Goal: Transaction & Acquisition: Book appointment/travel/reservation

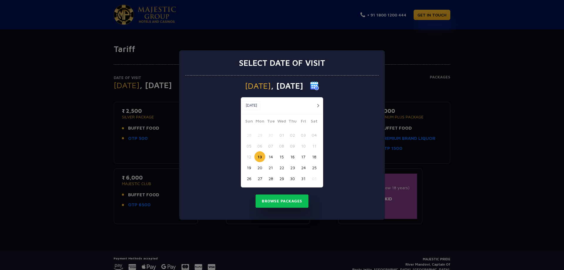
click at [469, 156] on div "Select date of visit [DATE] [DATE] [DATE] Sun Mon Tue Wed Thu Fri Sat 28 29 30 …" at bounding box center [282, 135] width 564 height 270
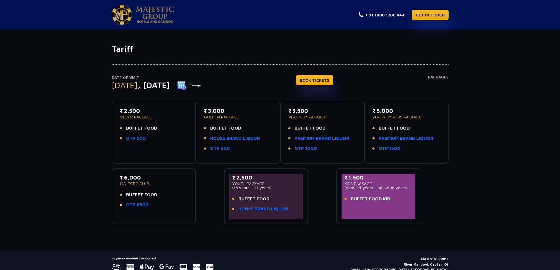
click at [161, 82] on span ", [DATE]" at bounding box center [154, 85] width 32 height 10
click at [201, 84] on button "Change" at bounding box center [189, 85] width 24 height 9
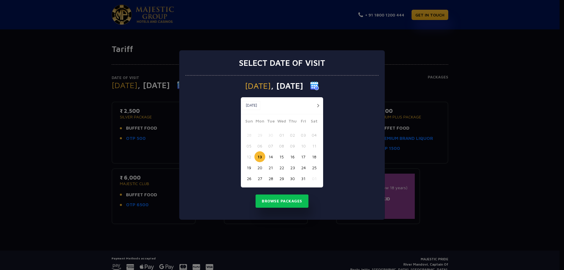
click at [318, 106] on button "button" at bounding box center [317, 105] width 7 height 7
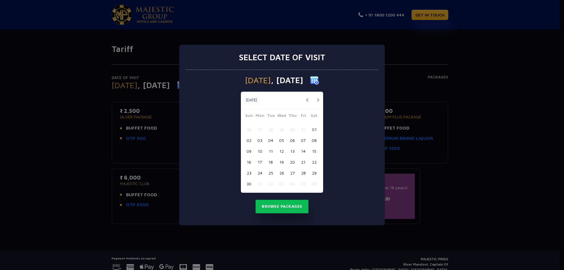
click at [304, 162] on button "21" at bounding box center [303, 162] width 11 height 11
click at [280, 210] on button "Browse Packages" at bounding box center [282, 207] width 53 height 14
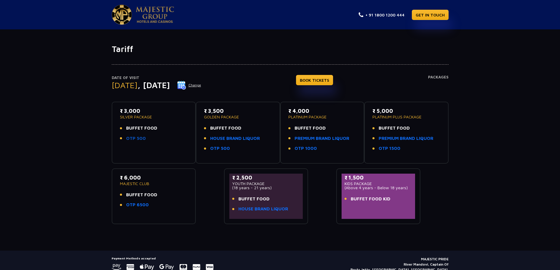
click at [134, 139] on link "OTP 500" at bounding box center [136, 138] width 20 height 7
click at [128, 113] on p "₹ 3,000" at bounding box center [154, 111] width 68 height 8
click at [134, 124] on div "₹ 3,000 SILVER PACKAGE BUFFET FOOD OTP 500" at bounding box center [154, 126] width 68 height 38
click at [143, 116] on p "SILVER PACKAGE" at bounding box center [154, 117] width 68 height 4
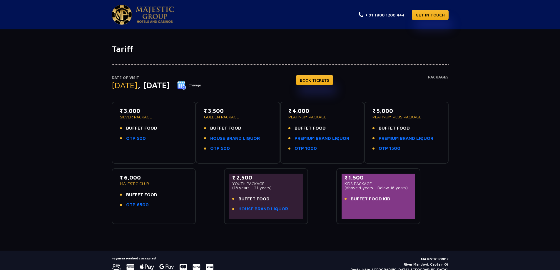
click at [136, 152] on div "₹ 3,000 SILVER PACKAGE BUFFET FOOD OTP 500" at bounding box center [154, 132] width 74 height 51
